Goal: Task Accomplishment & Management: Use online tool/utility

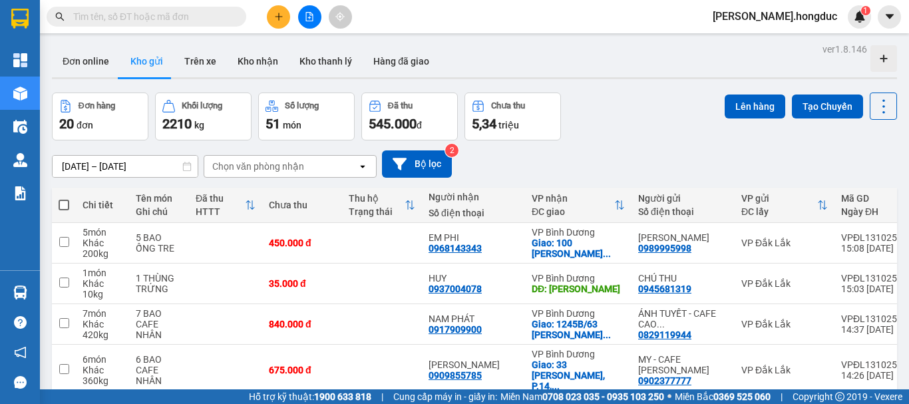
scroll to position [716, 0]
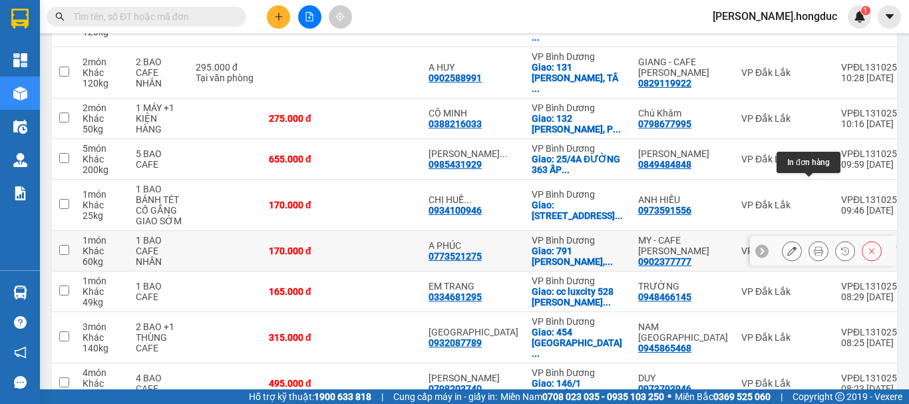
click at [814, 246] on icon at bounding box center [818, 250] width 9 height 9
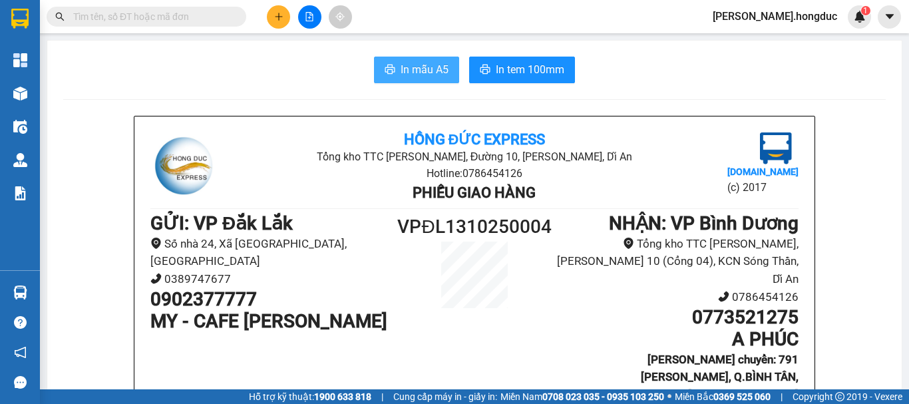
click at [415, 75] on span "In mẫu A5" at bounding box center [425, 69] width 48 height 17
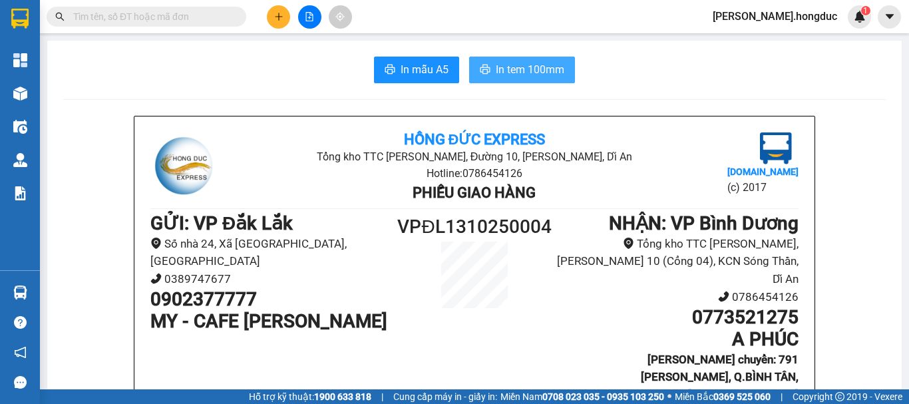
click at [504, 63] on span "In tem 100mm" at bounding box center [530, 69] width 69 height 17
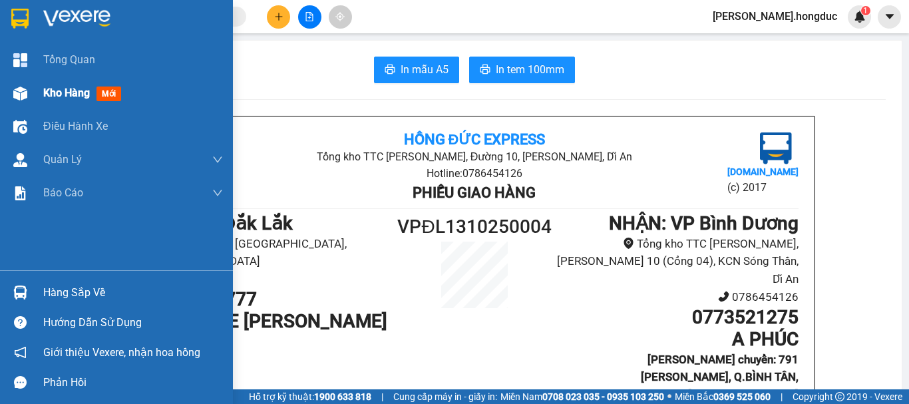
click at [57, 94] on span "Kho hàng" at bounding box center [66, 92] width 47 height 13
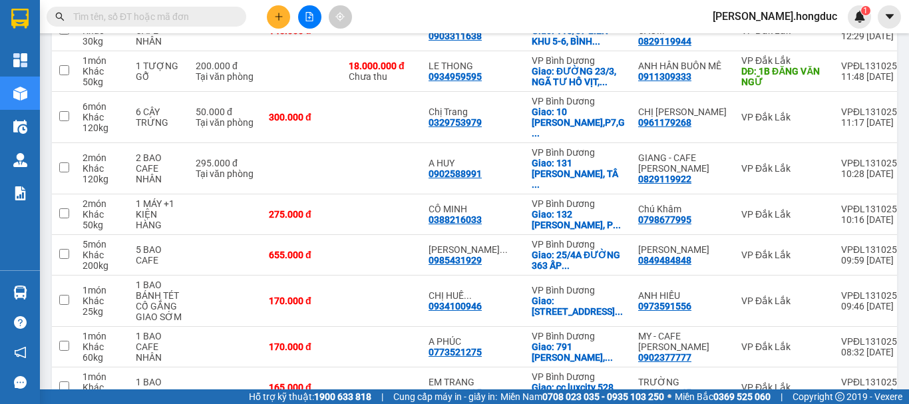
scroll to position [755, 0]
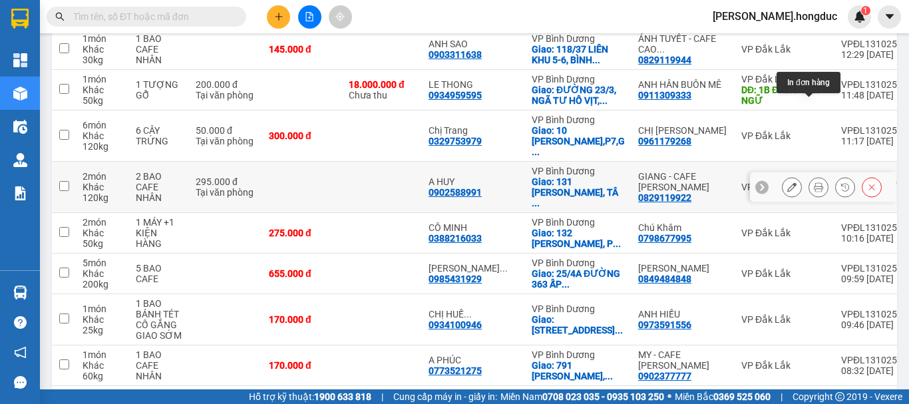
click at [814, 182] on icon at bounding box center [818, 186] width 9 height 9
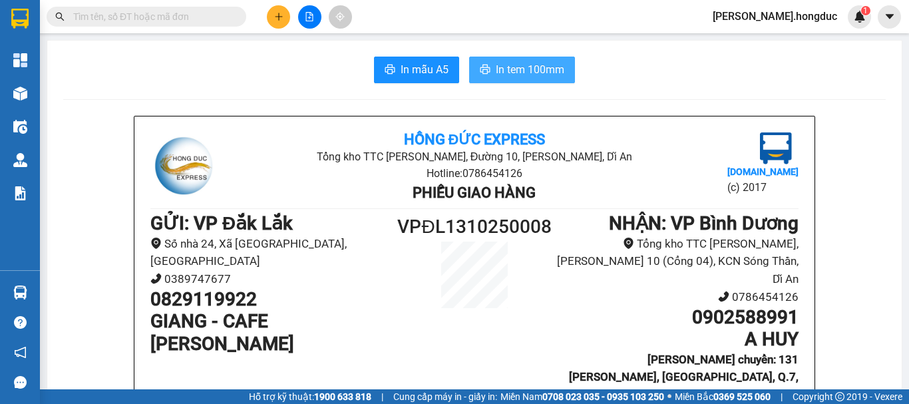
click at [472, 72] on button "In tem 100mm" at bounding box center [522, 70] width 106 height 27
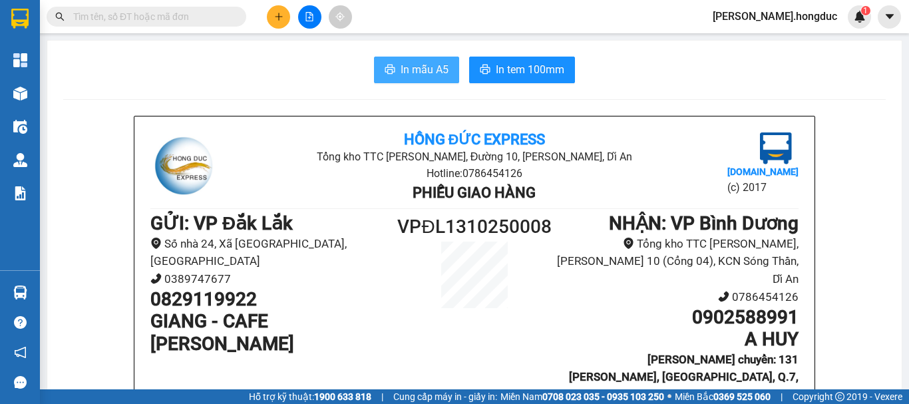
click at [417, 73] on span "In mẫu A5" at bounding box center [425, 69] width 48 height 17
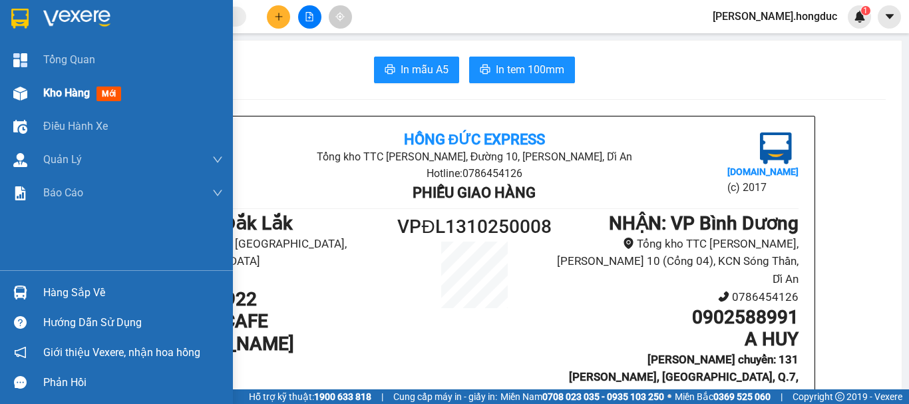
click at [59, 94] on span "Kho hàng" at bounding box center [66, 92] width 47 height 13
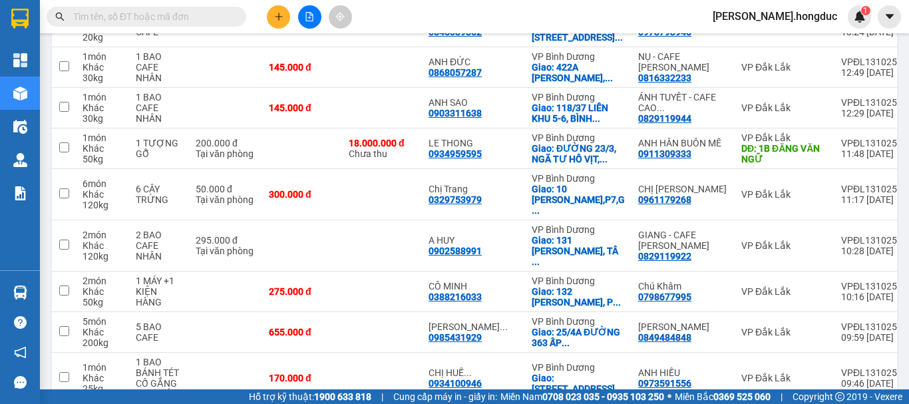
scroll to position [693, 0]
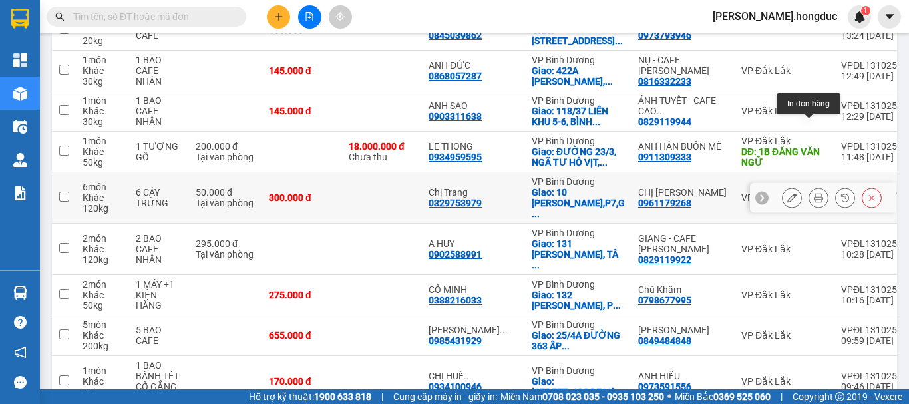
click at [810, 186] on button at bounding box center [818, 197] width 19 height 23
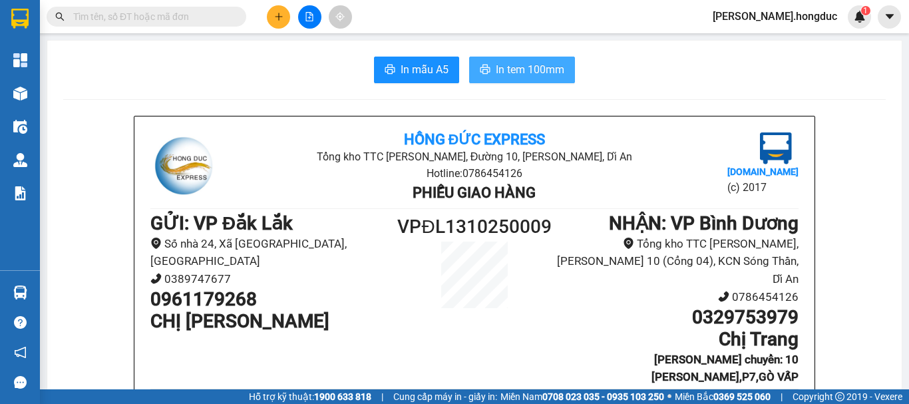
click at [498, 72] on span "In tem 100mm" at bounding box center [530, 69] width 69 height 17
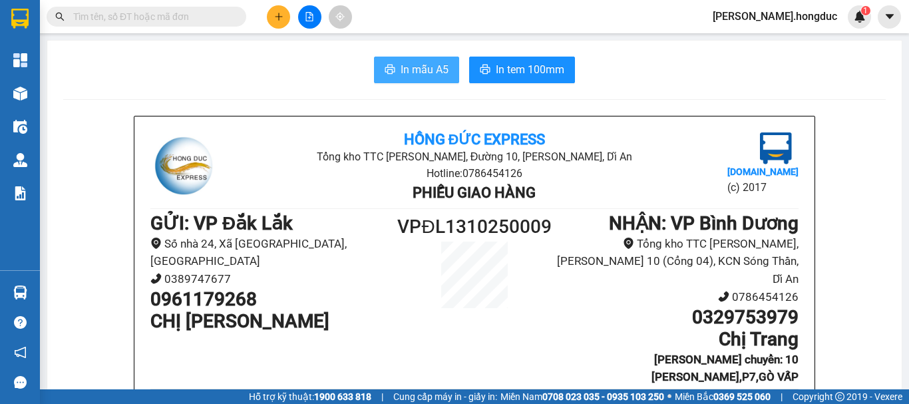
click at [401, 73] on span "In mẫu A5" at bounding box center [425, 69] width 48 height 17
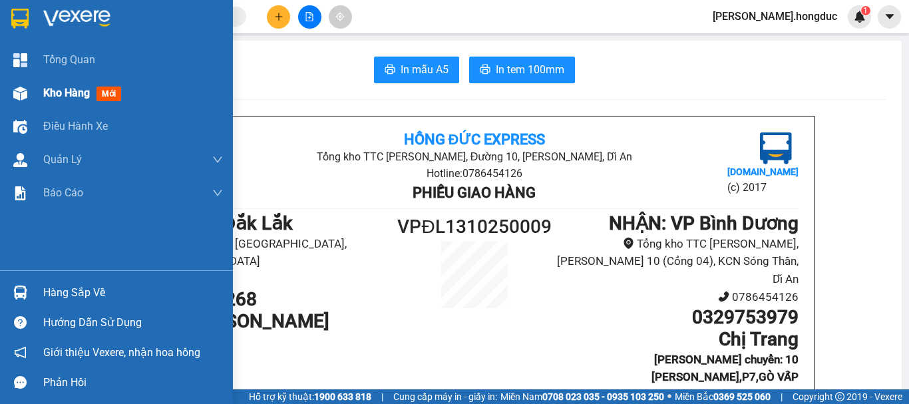
click at [59, 88] on span "Kho hàng" at bounding box center [66, 92] width 47 height 13
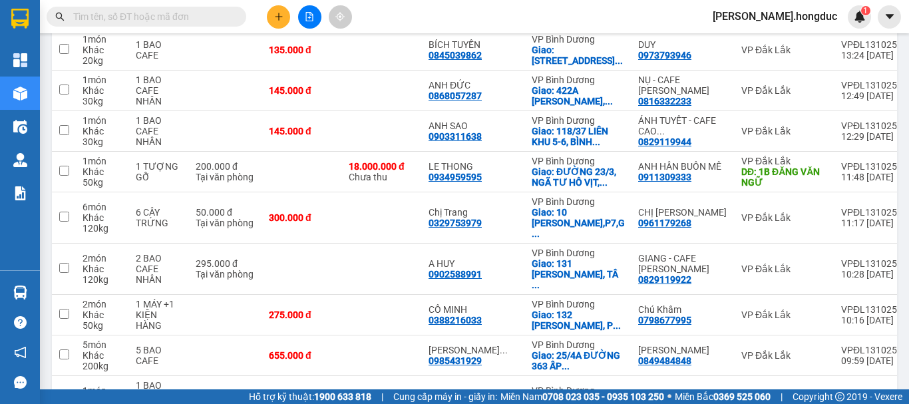
scroll to position [678, 0]
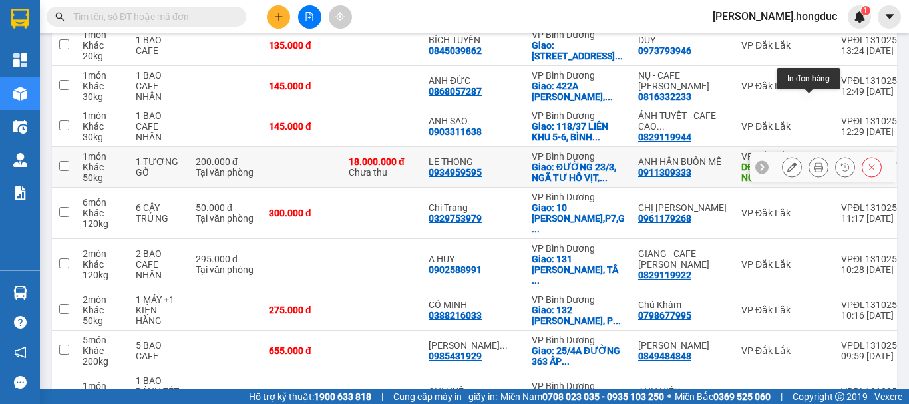
click at [814, 162] on icon at bounding box center [818, 166] width 9 height 9
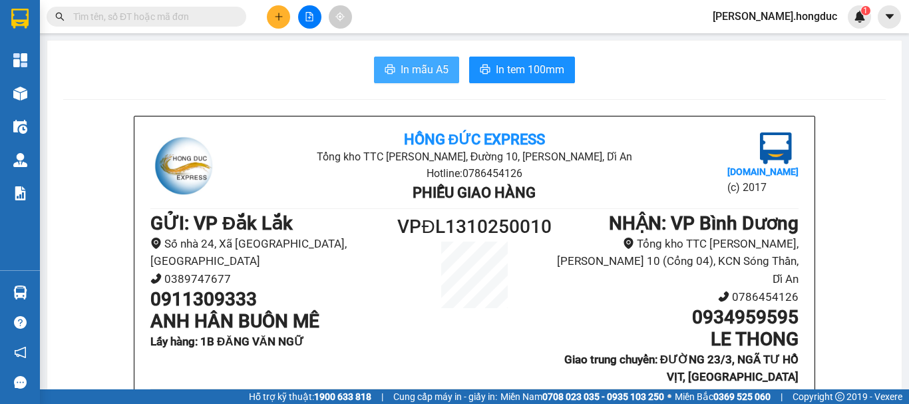
click at [421, 63] on span "In mẫu A5" at bounding box center [425, 69] width 48 height 17
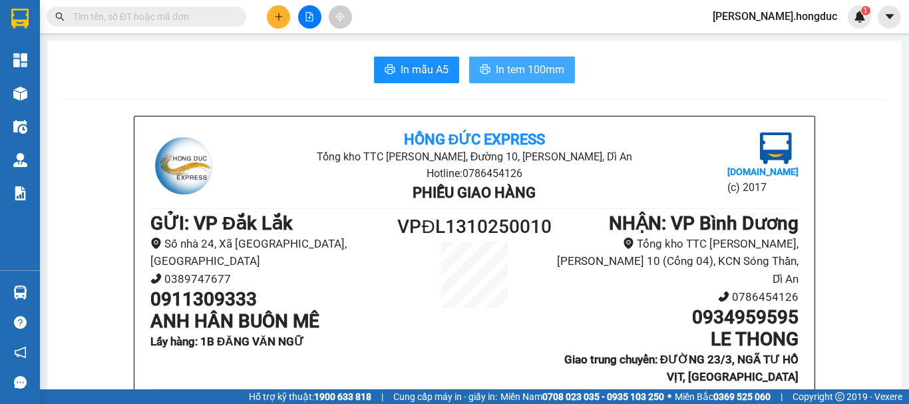
click at [508, 60] on button "In tem 100mm" at bounding box center [522, 70] width 106 height 27
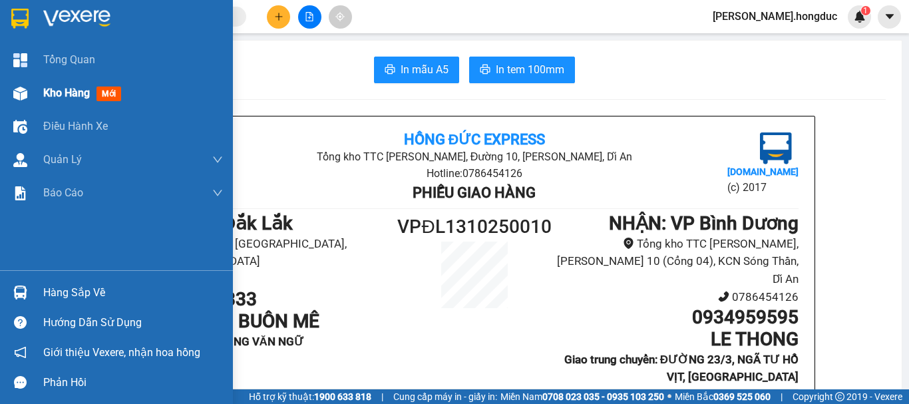
click at [50, 88] on span "Kho hàng" at bounding box center [66, 92] width 47 height 13
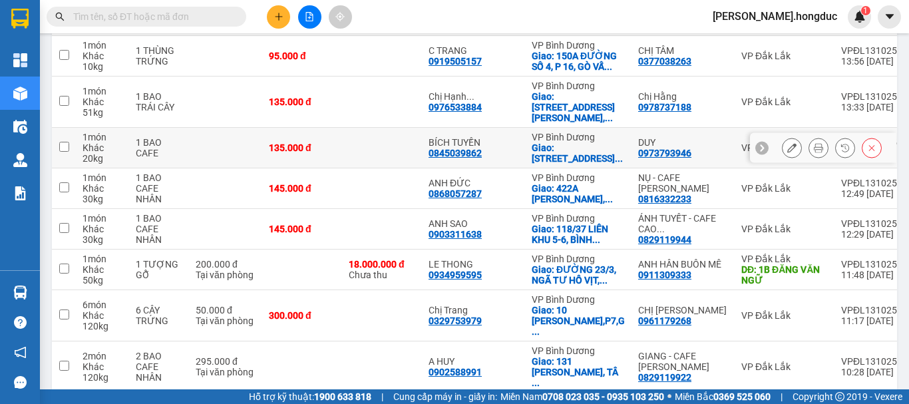
scroll to position [657, 0]
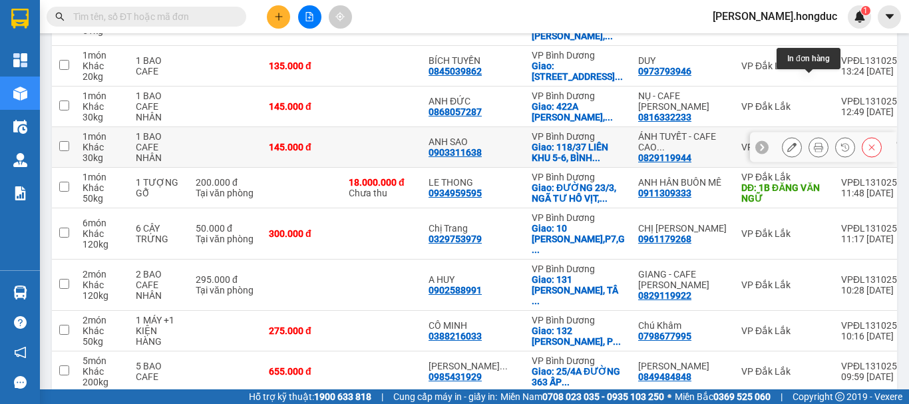
click at [814, 142] on icon at bounding box center [818, 146] width 9 height 9
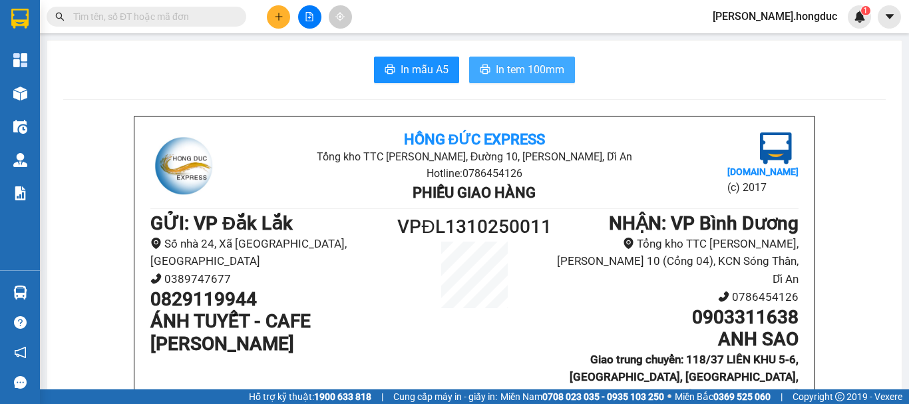
click at [484, 73] on icon "printer" at bounding box center [485, 69] width 10 height 9
click at [412, 65] on span "In mẫu A5" at bounding box center [425, 69] width 48 height 17
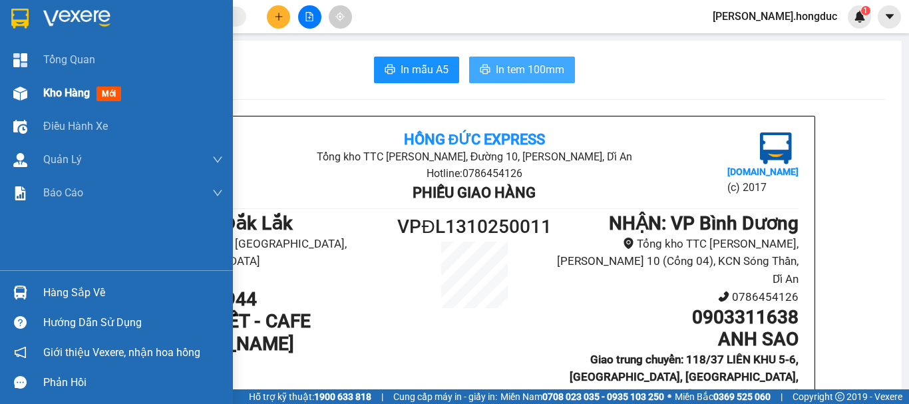
click at [69, 96] on span "Kho hàng" at bounding box center [66, 92] width 47 height 13
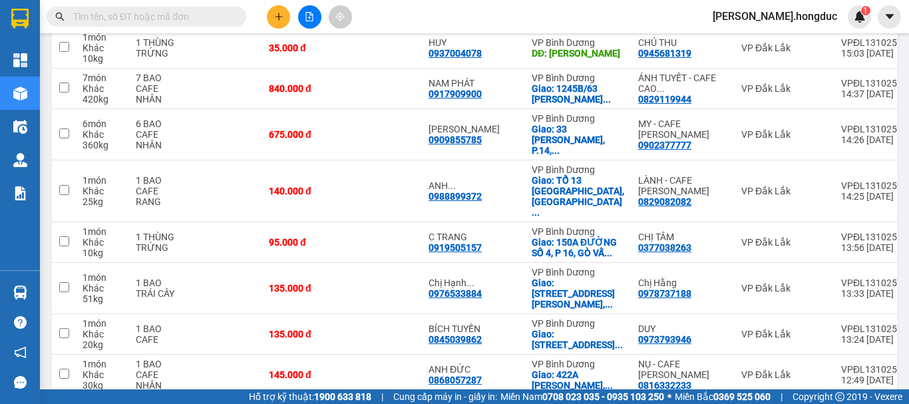
scroll to position [393, 0]
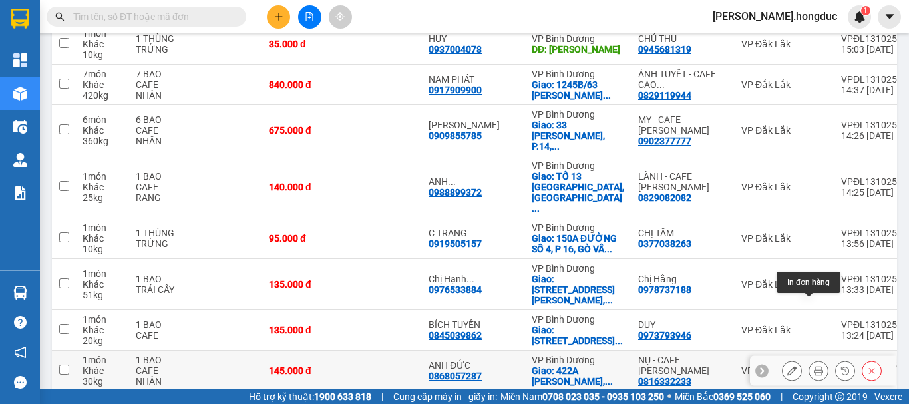
click at [814, 366] on icon at bounding box center [818, 370] width 9 height 9
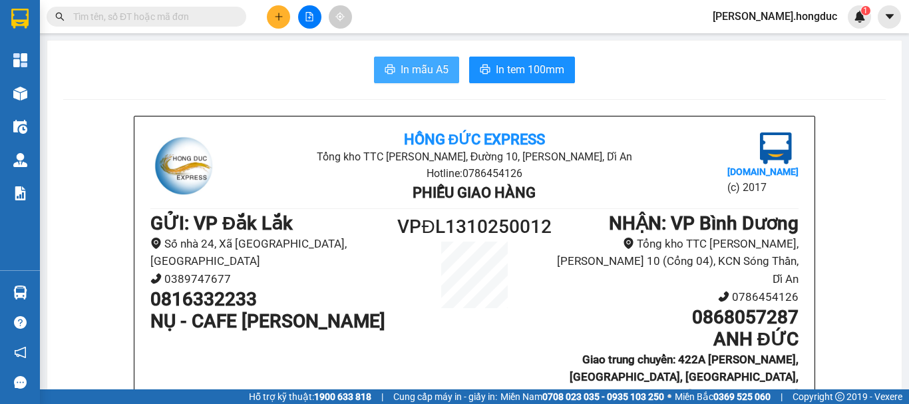
click at [427, 70] on span "In mẫu A5" at bounding box center [425, 69] width 48 height 17
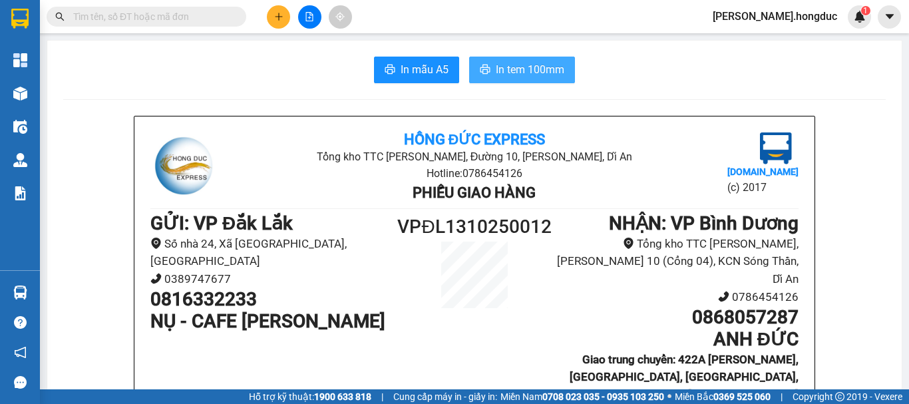
click at [508, 72] on span "In tem 100mm" at bounding box center [530, 69] width 69 height 17
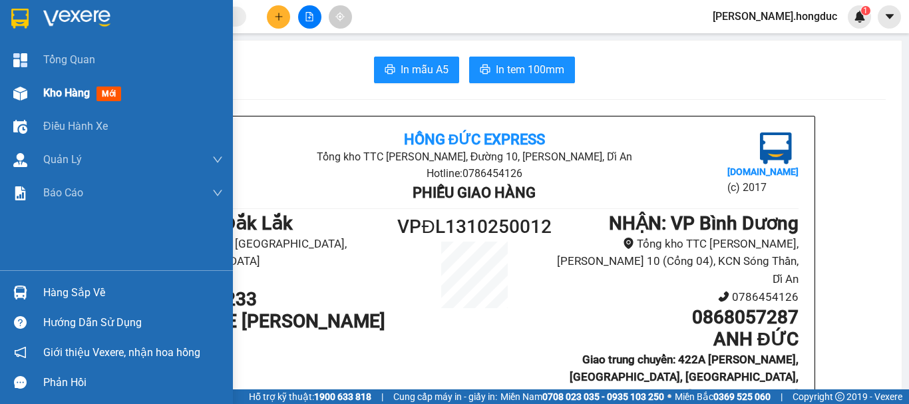
click at [61, 94] on span "Kho hàng" at bounding box center [66, 92] width 47 height 13
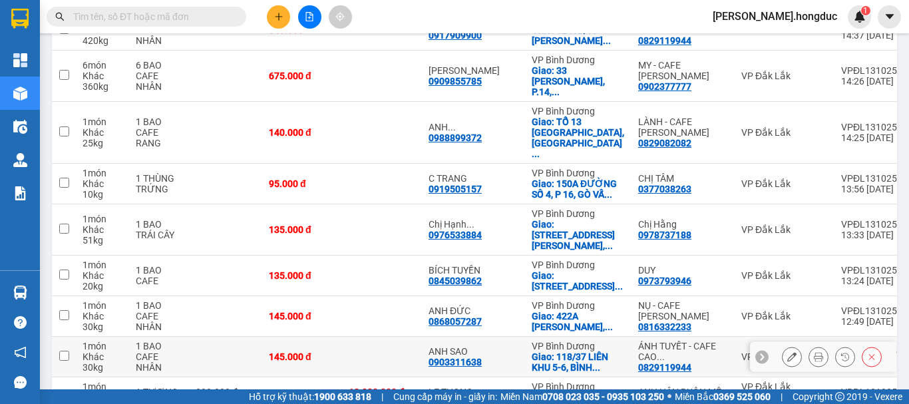
scroll to position [471, 0]
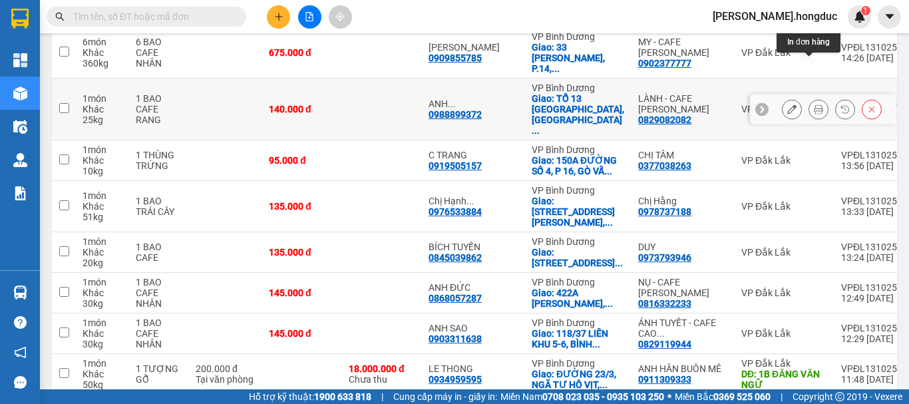
click at [813, 98] on button at bounding box center [818, 109] width 19 height 23
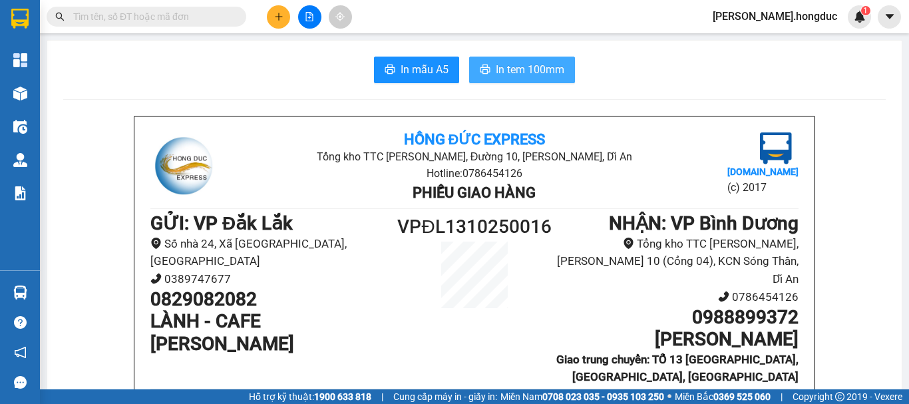
click at [518, 79] on button "In tem 100mm" at bounding box center [522, 70] width 106 height 27
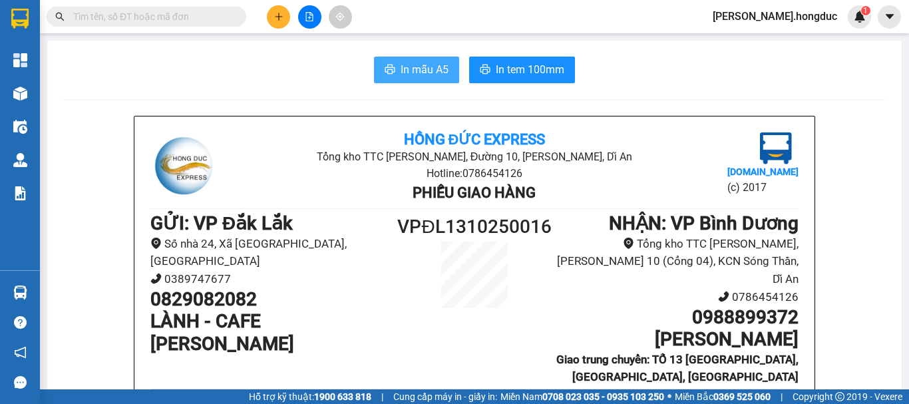
click at [423, 69] on span "In mẫu A5" at bounding box center [425, 69] width 48 height 17
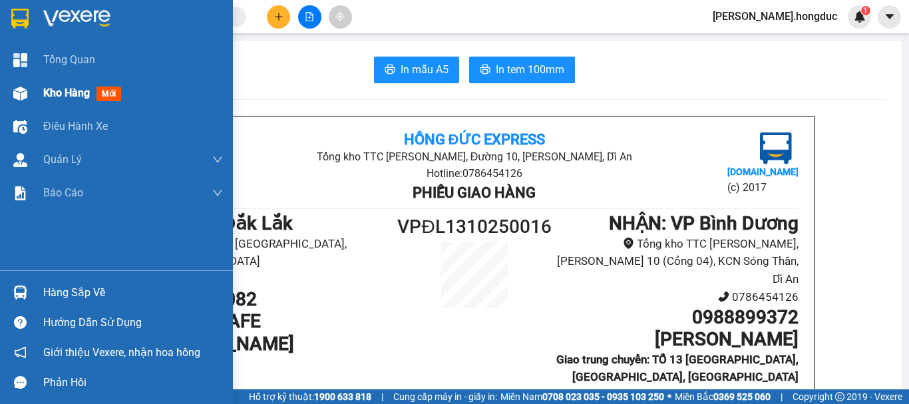
click at [61, 93] on span "Kho hàng" at bounding box center [66, 92] width 47 height 13
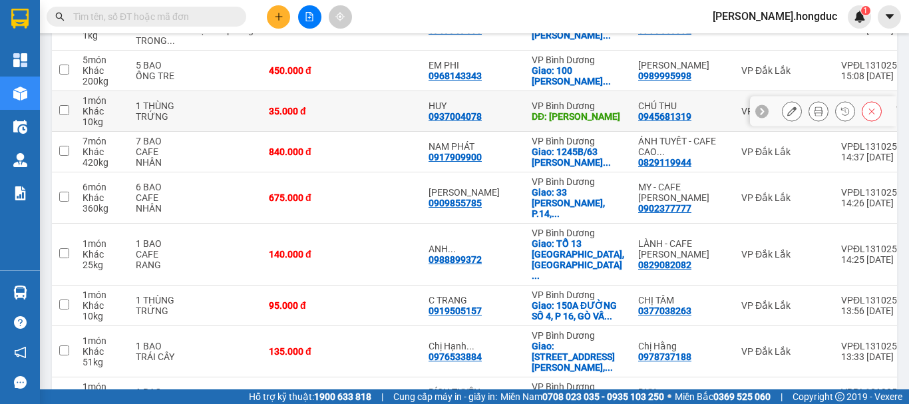
scroll to position [331, 0]
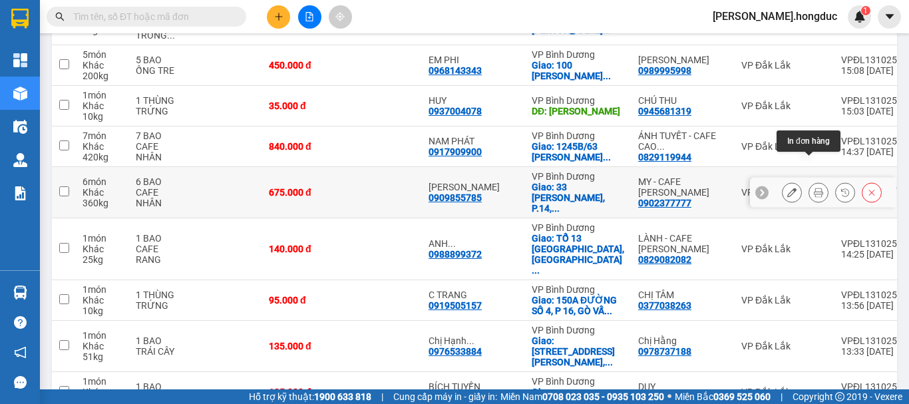
click at [814, 181] on button at bounding box center [818, 192] width 19 height 23
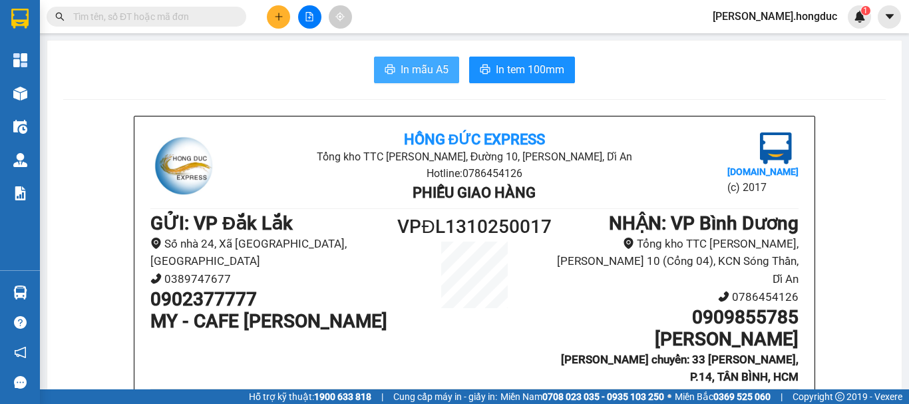
click at [427, 65] on span "In mẫu A5" at bounding box center [425, 69] width 48 height 17
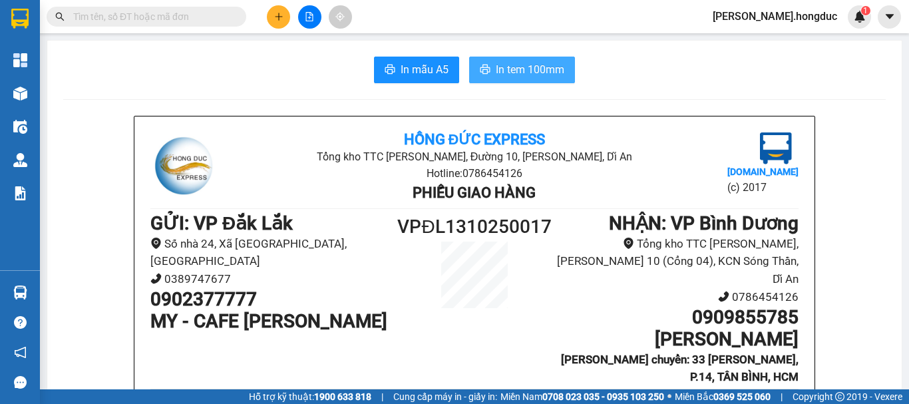
click at [529, 80] on button "In tem 100mm" at bounding box center [522, 70] width 106 height 27
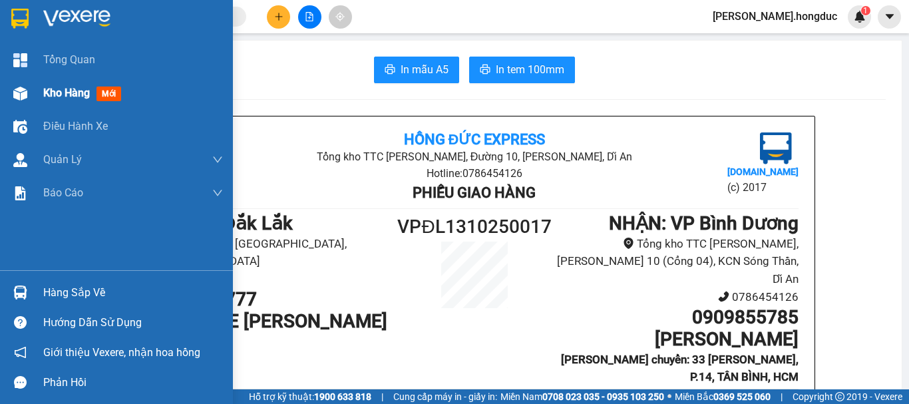
click at [54, 87] on span "Kho hàng" at bounding box center [66, 92] width 47 height 13
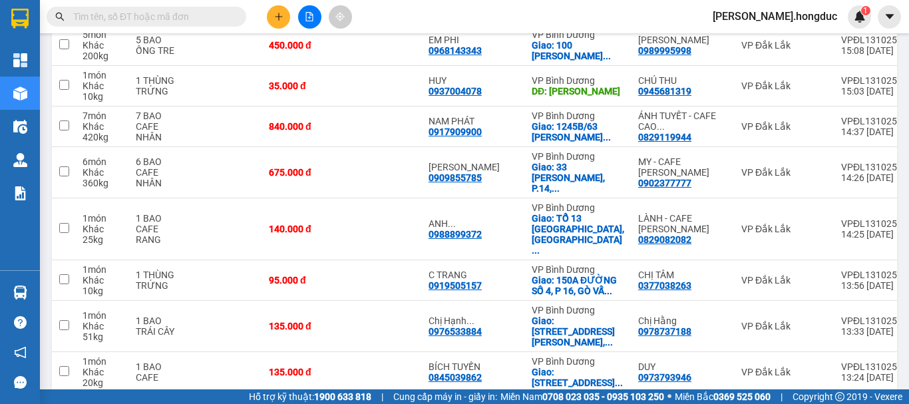
scroll to position [352, 0]
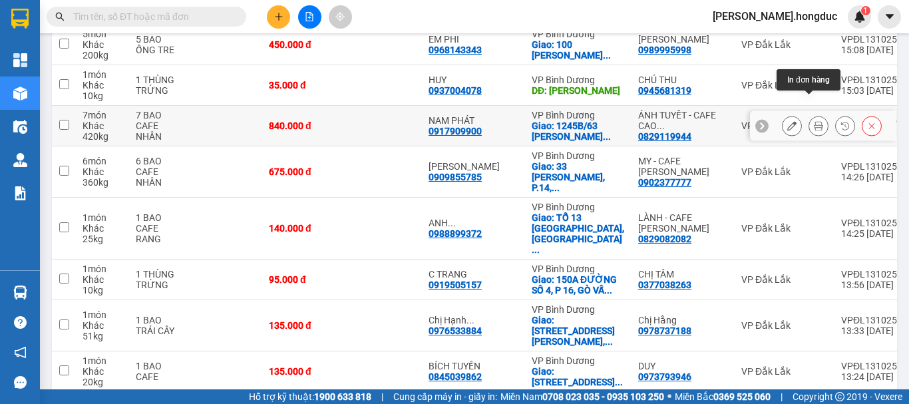
click at [814, 121] on icon at bounding box center [818, 125] width 9 height 9
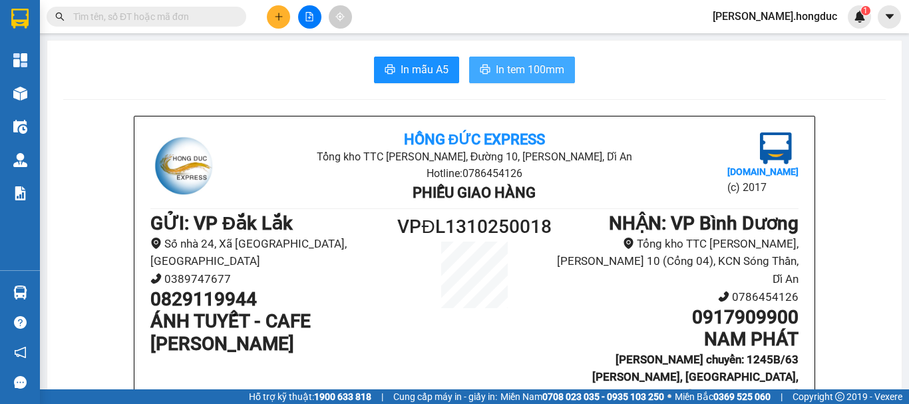
click at [508, 76] on span "In tem 100mm" at bounding box center [530, 69] width 69 height 17
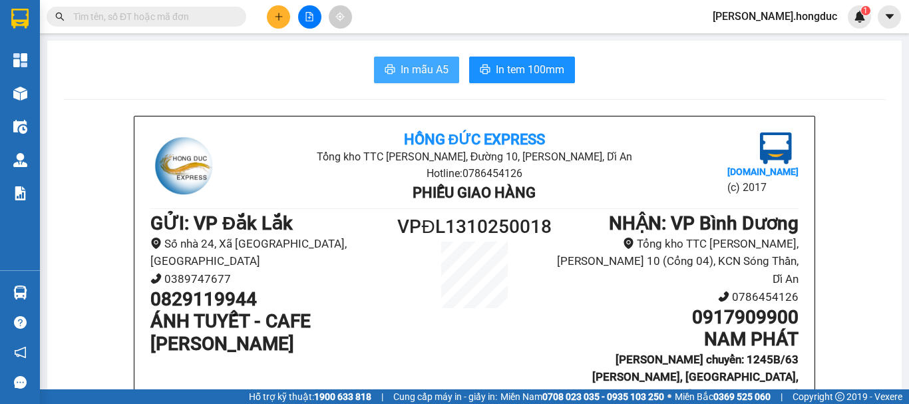
click at [416, 67] on span "In mẫu A5" at bounding box center [425, 69] width 48 height 17
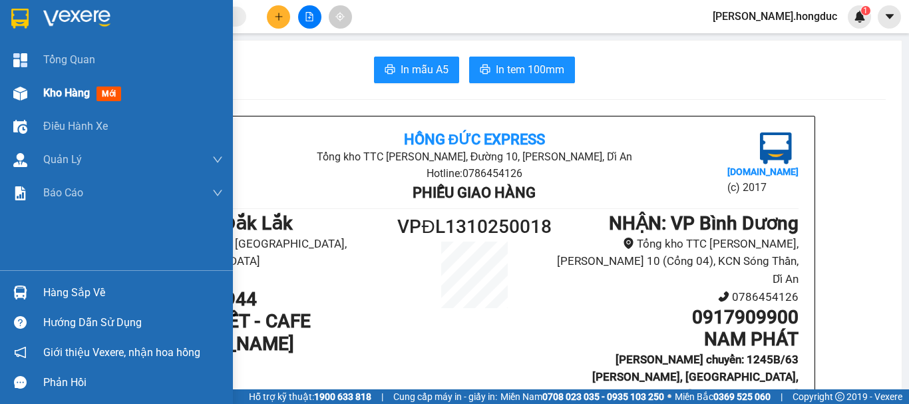
click at [52, 87] on span "Kho hàng" at bounding box center [66, 92] width 47 height 13
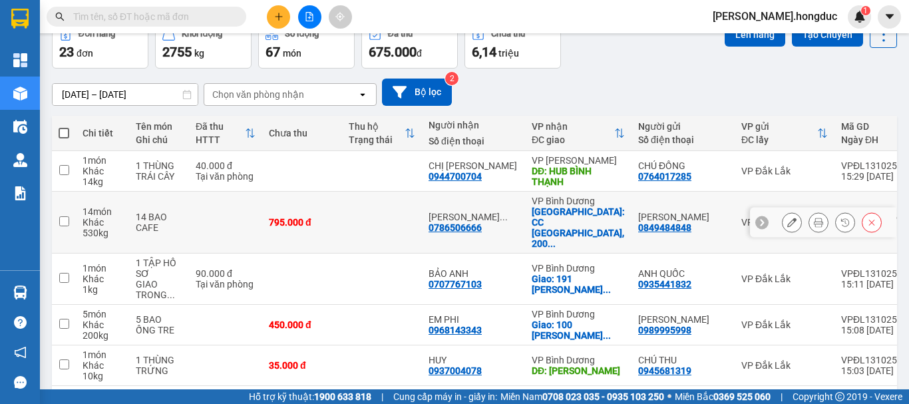
scroll to position [73, 0]
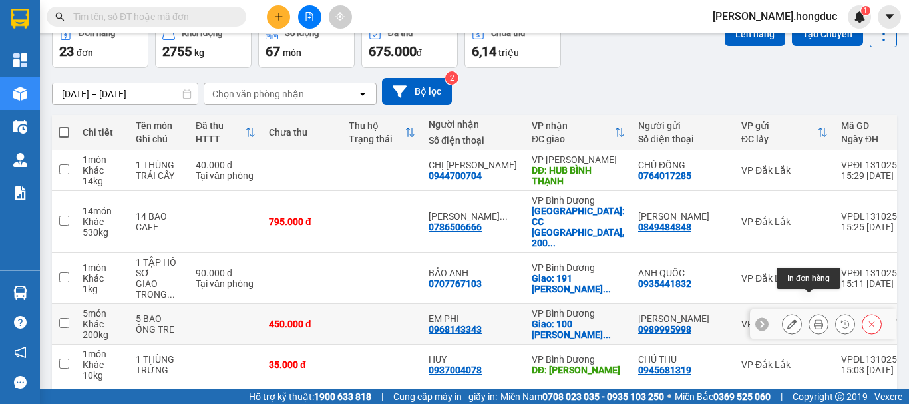
click at [814, 319] on icon at bounding box center [818, 323] width 9 height 9
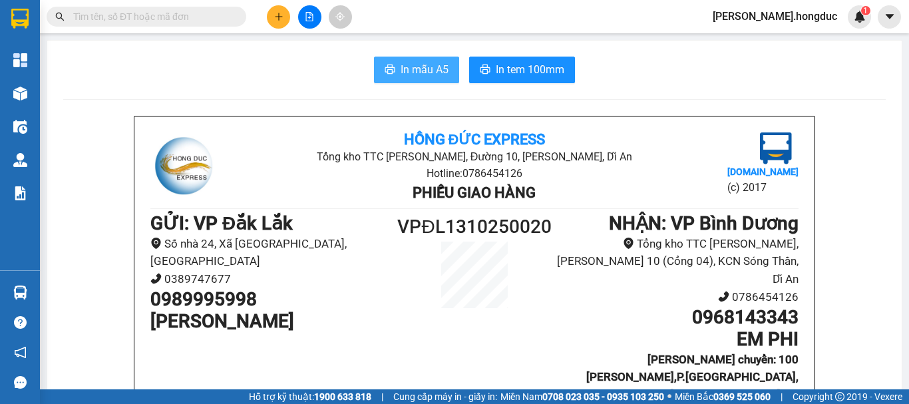
click at [419, 71] on span "In mẫu A5" at bounding box center [425, 69] width 48 height 17
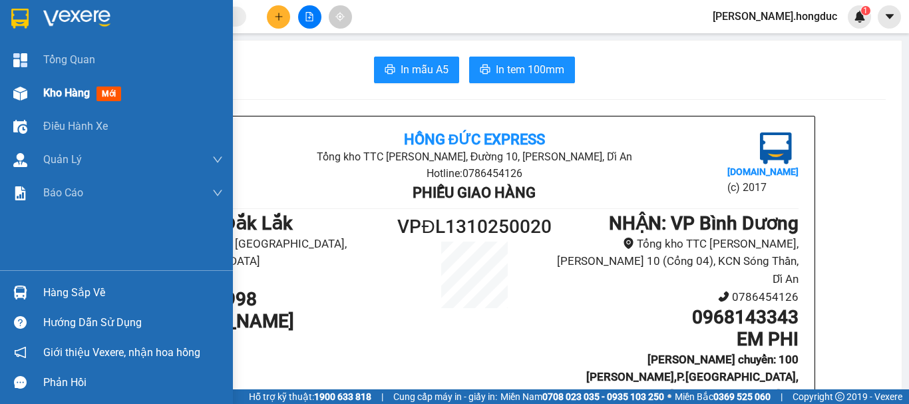
click at [63, 92] on span "Kho hàng" at bounding box center [66, 92] width 47 height 13
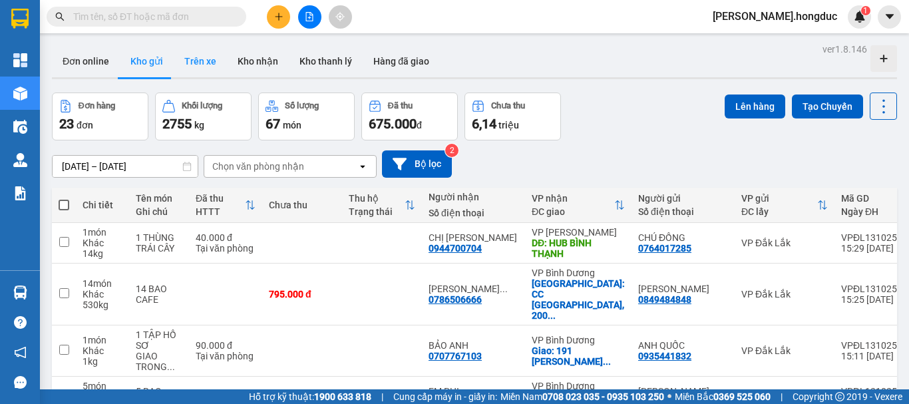
click at [195, 71] on button "Trên xe" at bounding box center [200, 61] width 53 height 32
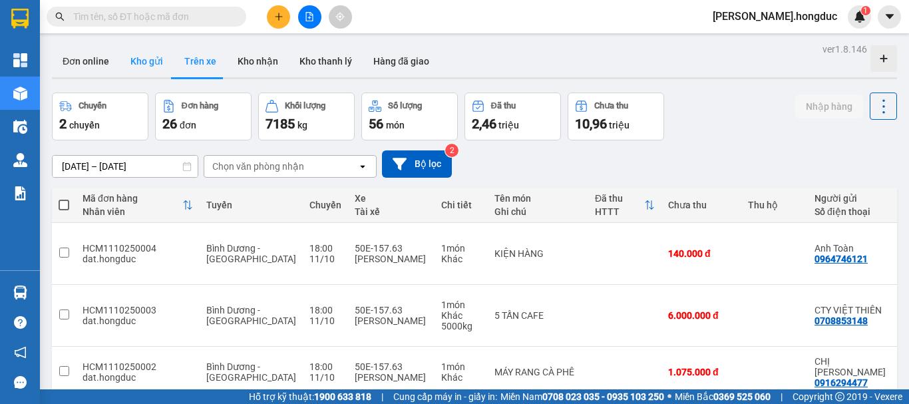
click at [144, 64] on button "Kho gửi" at bounding box center [147, 61] width 54 height 32
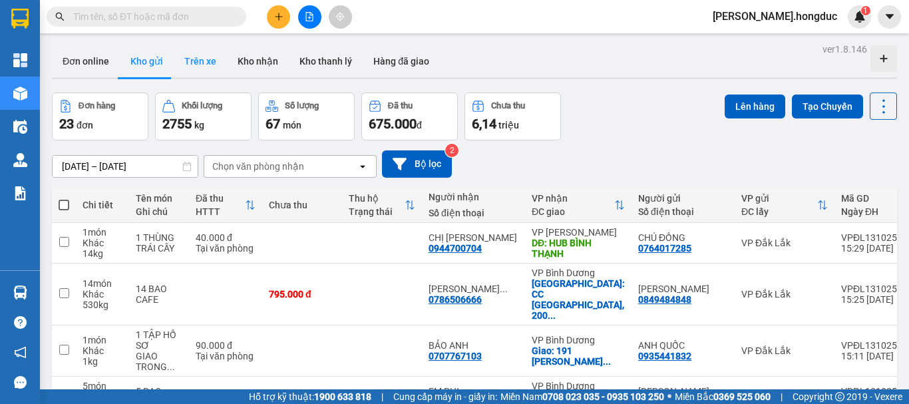
click at [202, 48] on button "Trên xe" at bounding box center [200, 61] width 53 height 32
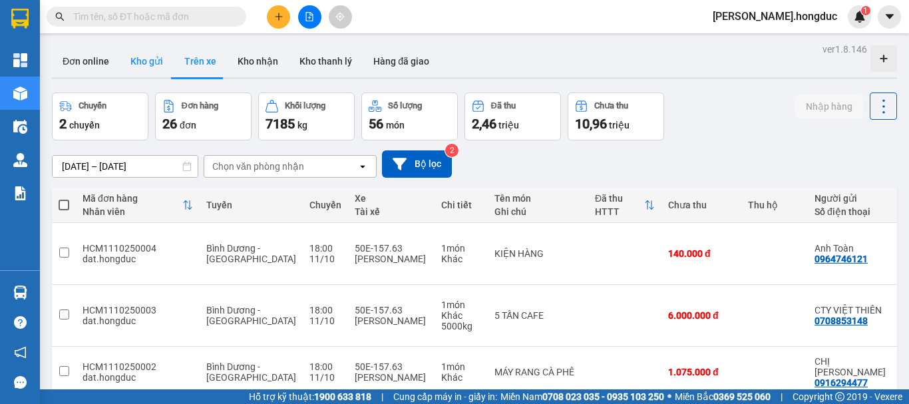
click at [143, 61] on button "Kho gửi" at bounding box center [147, 61] width 54 height 32
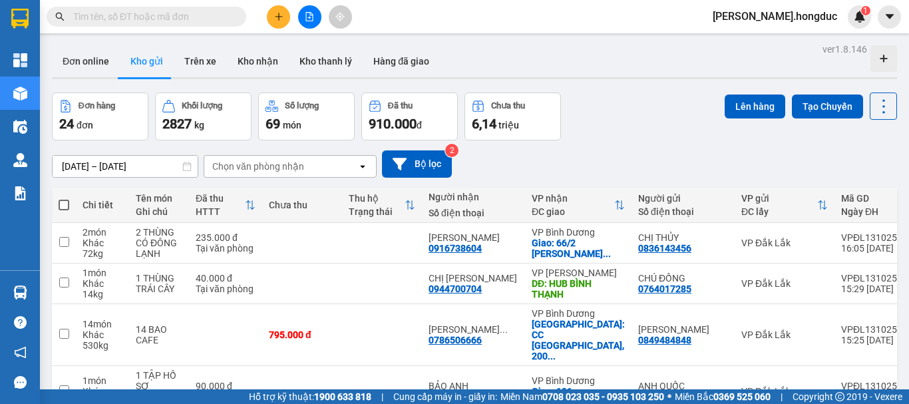
click at [63, 206] on span at bounding box center [64, 205] width 11 height 11
click at [64, 198] on input "checkbox" at bounding box center [64, 198] width 0 height 0
checkbox input "true"
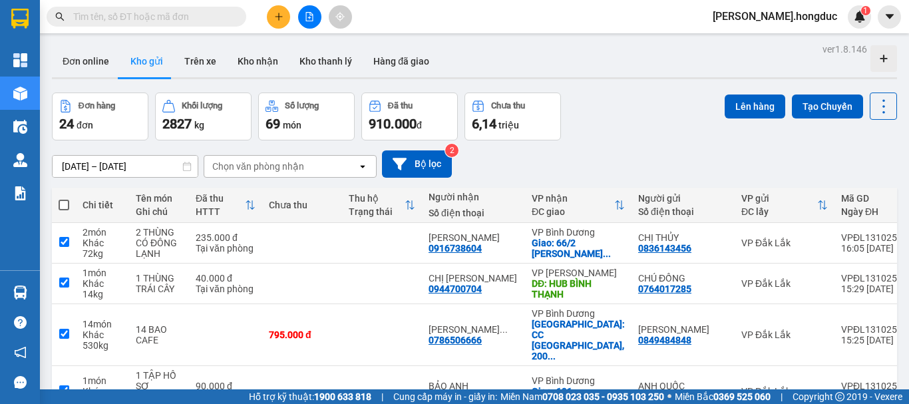
checkbox input "true"
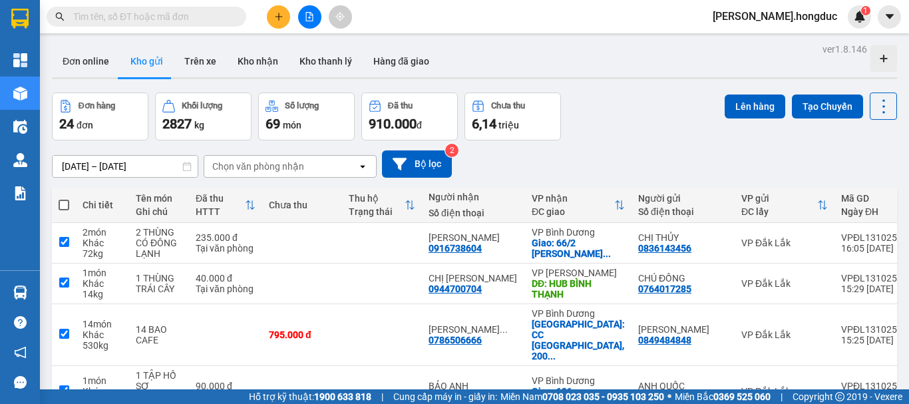
checkbox input "true"
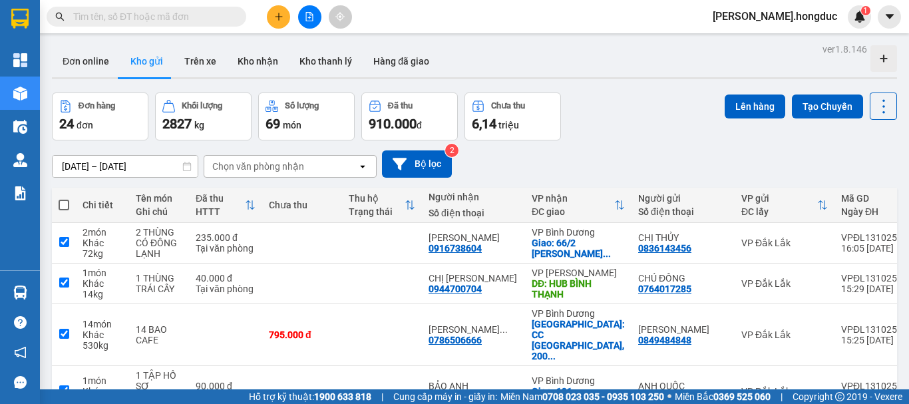
checkbox input "true"
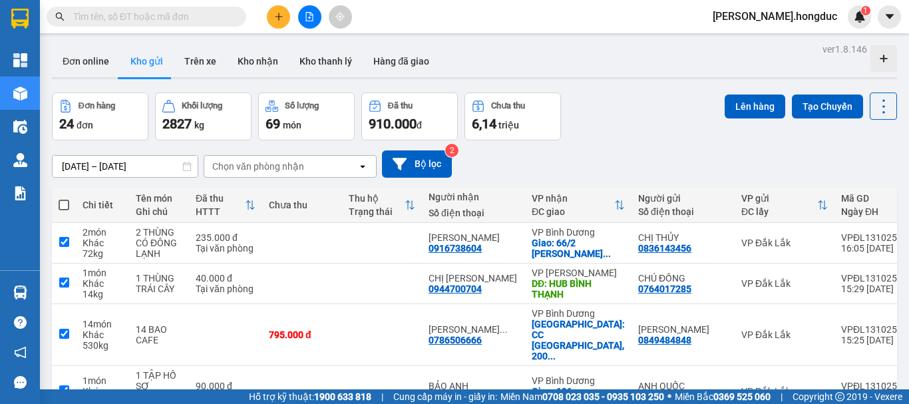
checkbox input "true"
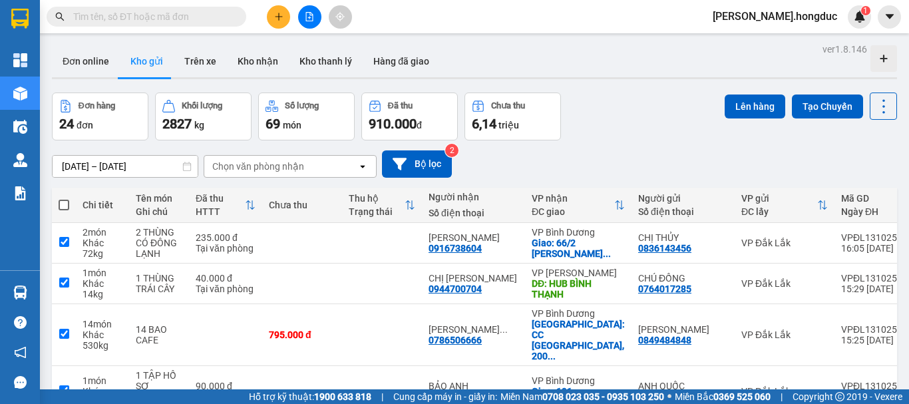
checkbox input "true"
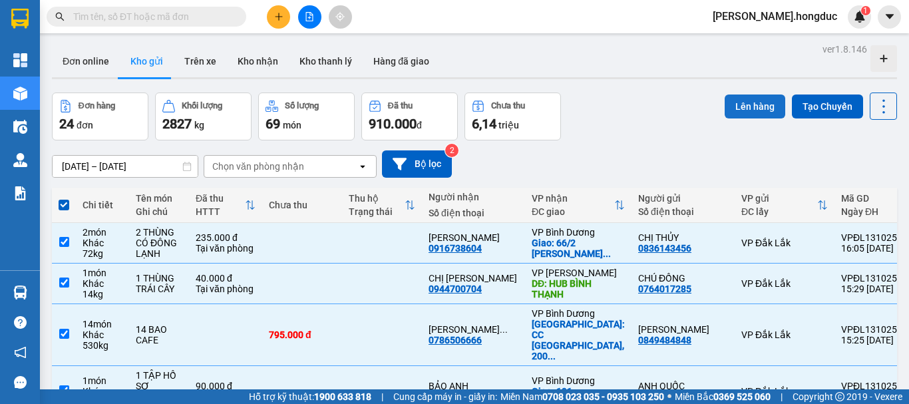
click at [759, 108] on button "Lên hàng" at bounding box center [755, 106] width 61 height 24
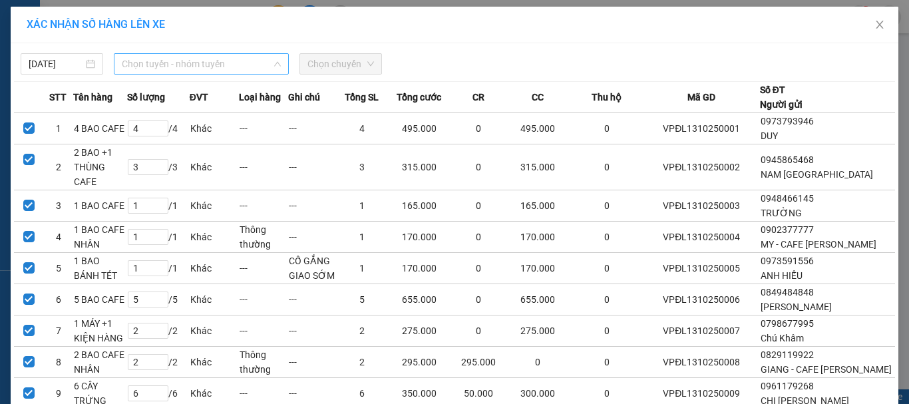
click at [214, 63] on span "Chọn tuyến - nhóm tuyến" at bounding box center [201, 64] width 159 height 20
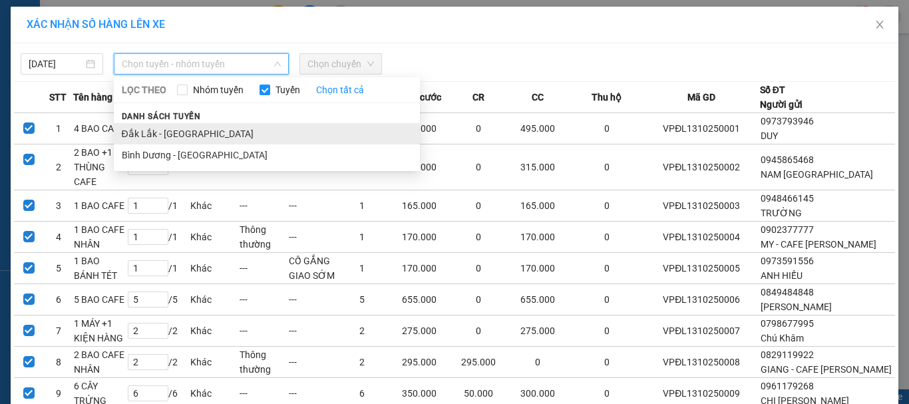
click at [176, 135] on li "Đắk Lắk - [GEOGRAPHIC_DATA]" at bounding box center [267, 133] width 306 height 21
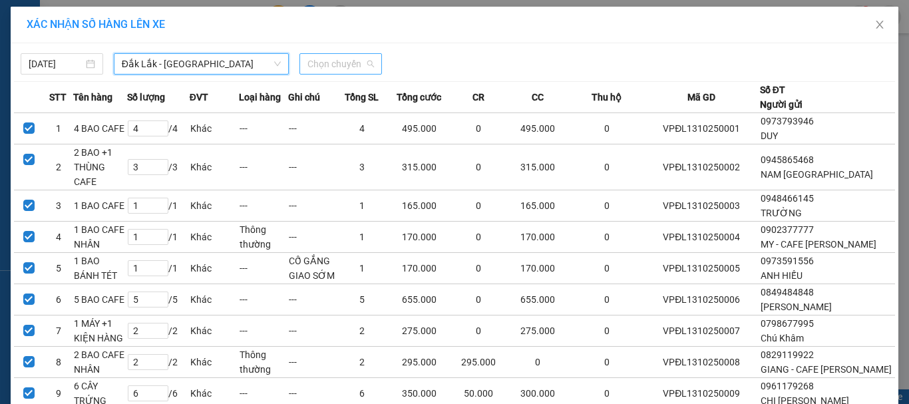
click at [332, 63] on span "Chọn chuyến" at bounding box center [340, 64] width 67 height 20
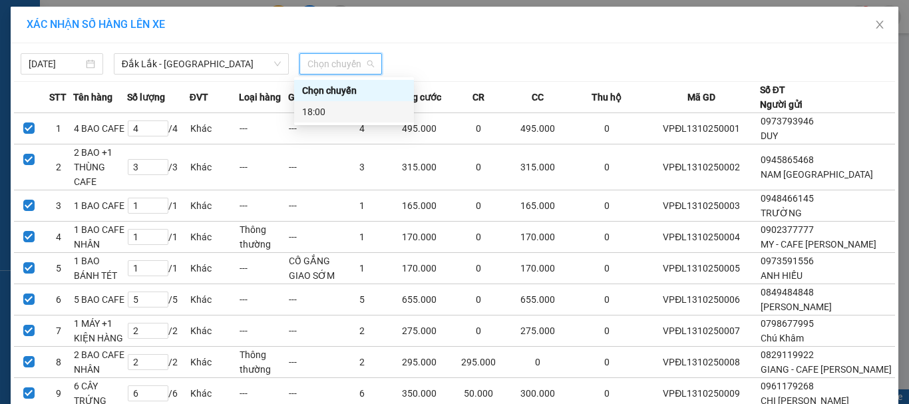
click at [323, 108] on div "18:00" at bounding box center [354, 111] width 104 height 15
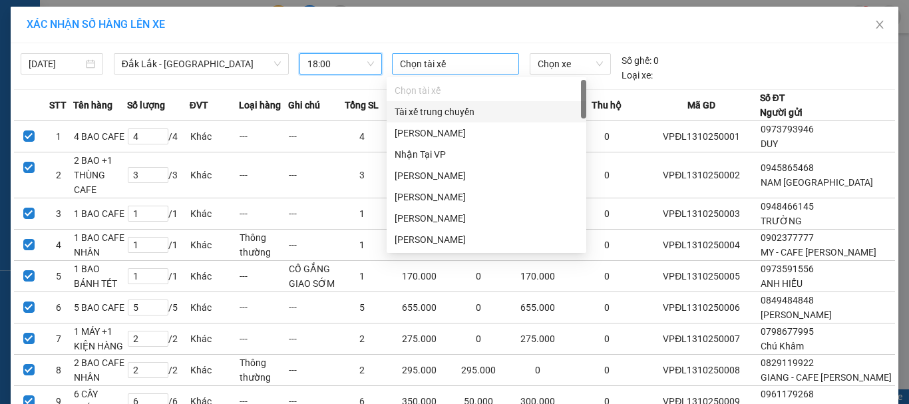
click at [423, 66] on div at bounding box center [455, 64] width 121 height 16
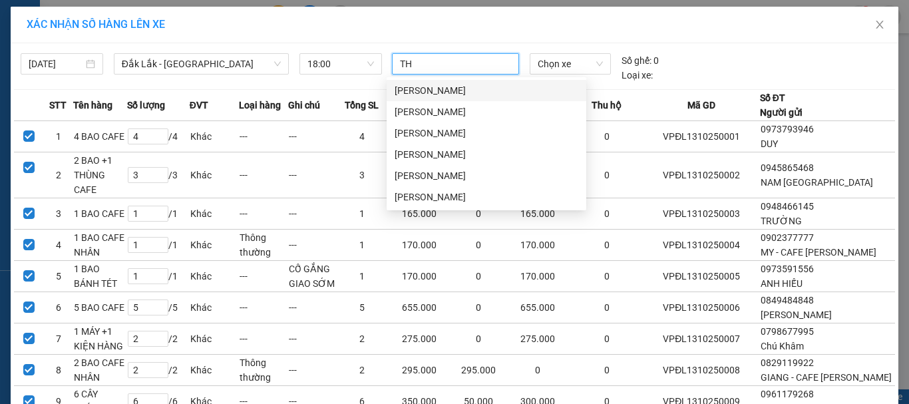
type input "THỦ"
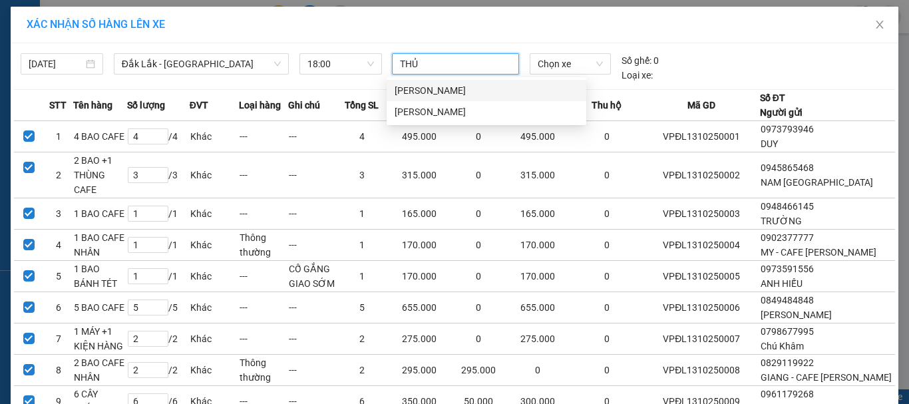
click at [431, 92] on div "[PERSON_NAME]" at bounding box center [487, 90] width 184 height 15
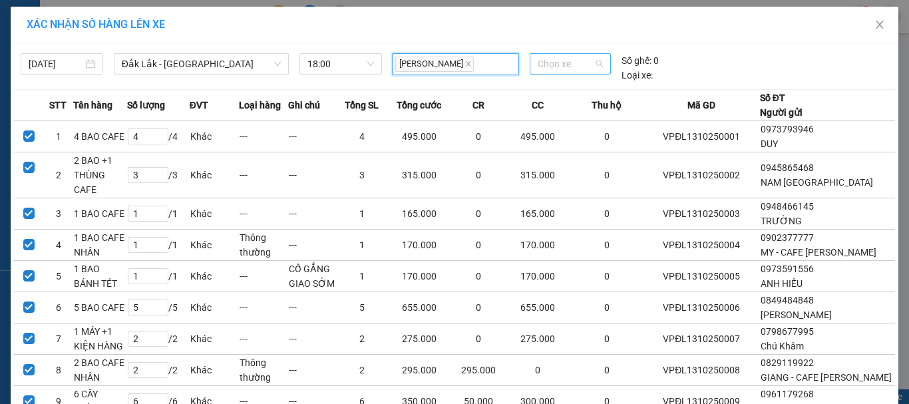
click at [549, 67] on span "Chọn xe" at bounding box center [570, 64] width 65 height 20
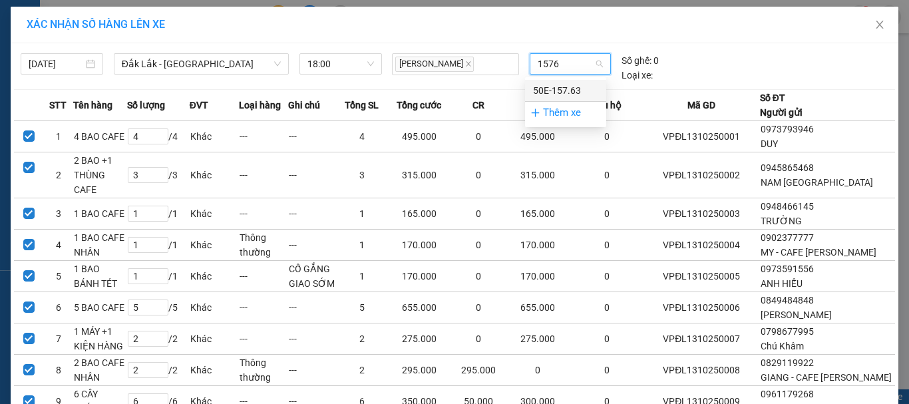
type input "15763"
click at [563, 91] on div "50E-157.63" at bounding box center [565, 90] width 65 height 15
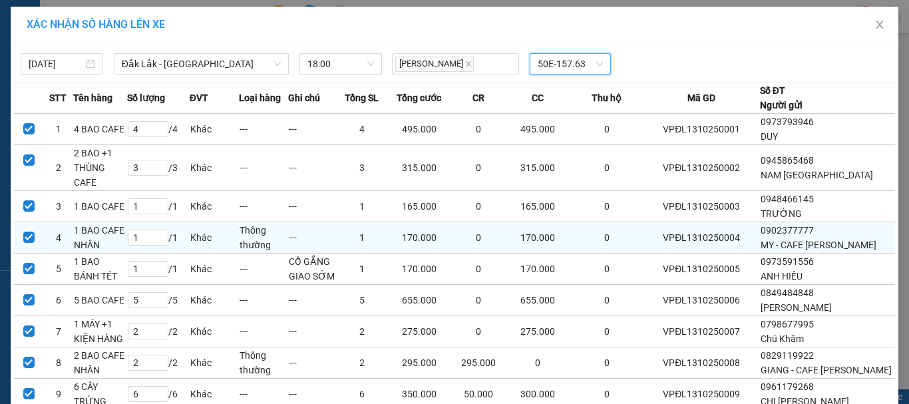
scroll to position [712, 0]
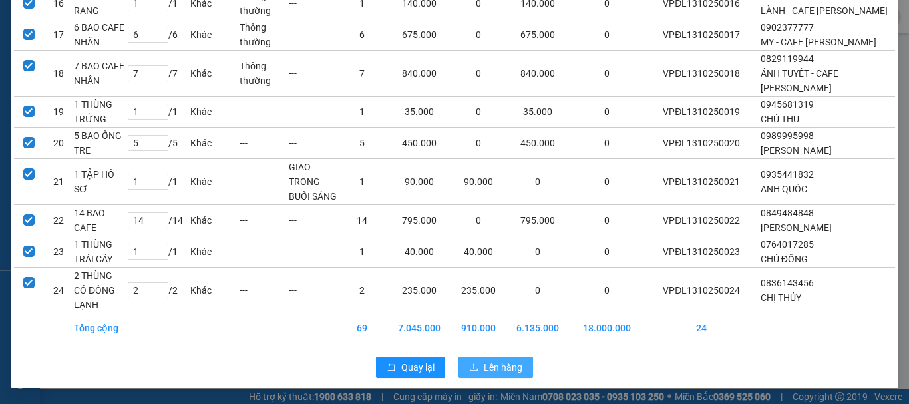
click at [499, 369] on span "Lên hàng" at bounding box center [503, 367] width 39 height 15
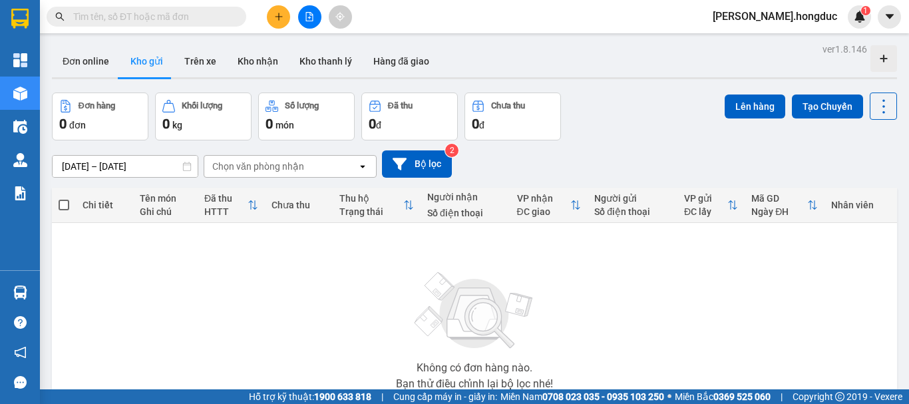
click at [309, 20] on icon "file-add" at bounding box center [309, 16] width 9 height 9
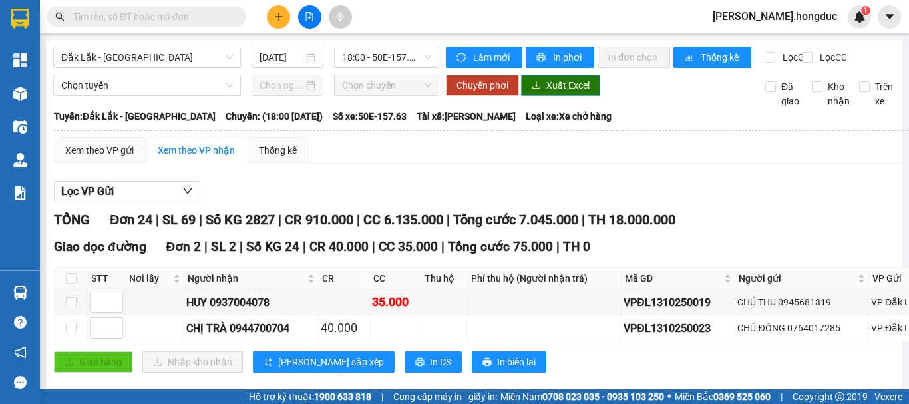
click at [536, 88] on icon "download" at bounding box center [536, 84] width 8 height 7
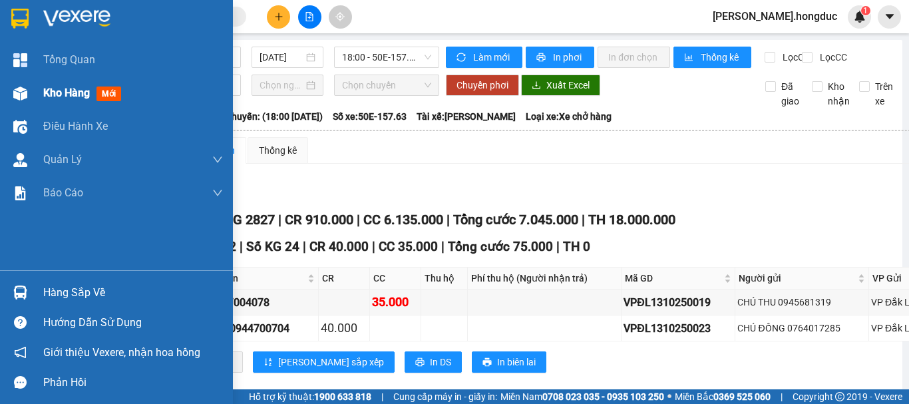
click at [51, 92] on span "Kho hàng" at bounding box center [66, 92] width 47 height 13
